Goal: Find specific page/section: Find specific page/section

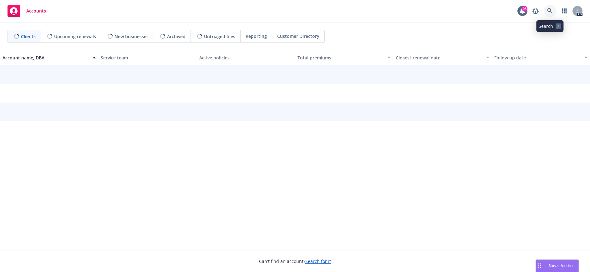
click at [550, 9] on icon at bounding box center [550, 11] width 6 height 6
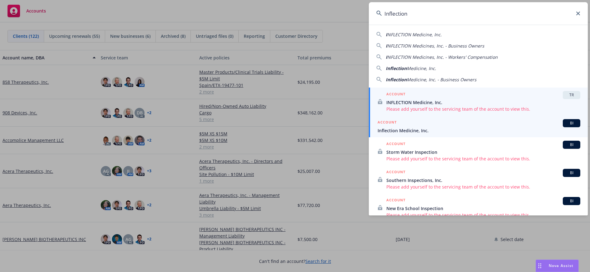
type input "Inflection"
click at [412, 128] on span "Inflection Medicine, Inc." at bounding box center [479, 130] width 203 height 7
